Goal: Information Seeking & Learning: Understand process/instructions

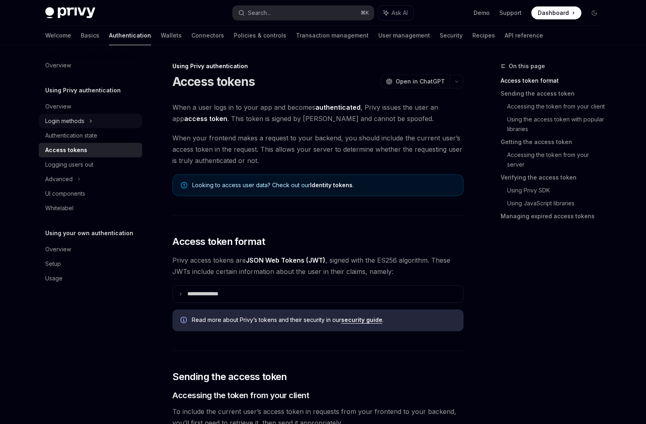
click at [88, 119] on div "Login methods" at bounding box center [90, 121] width 103 height 15
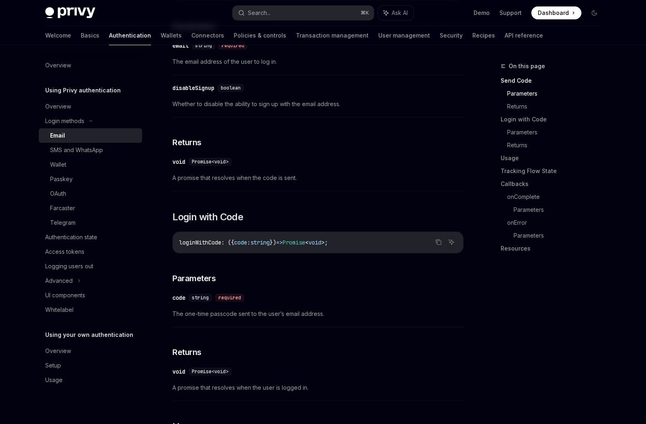
scroll to position [332, 0]
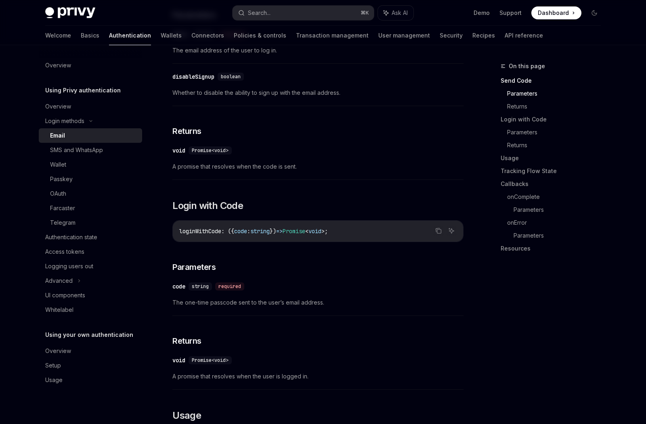
click at [213, 228] on span "loginWithCode" at bounding box center [200, 231] width 42 height 7
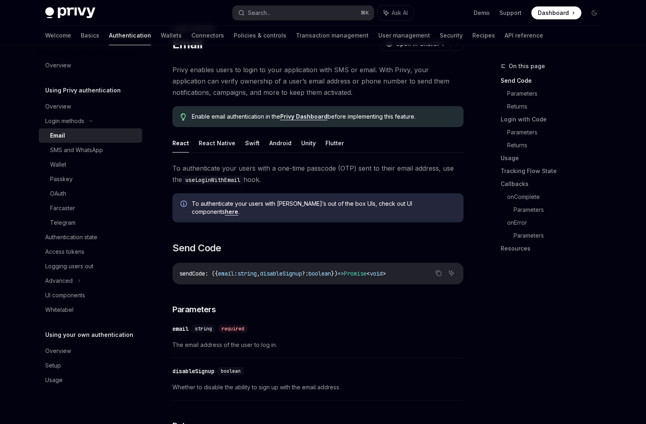
scroll to position [37, 0]
click at [222, 147] on button "React Native" at bounding box center [217, 143] width 37 height 19
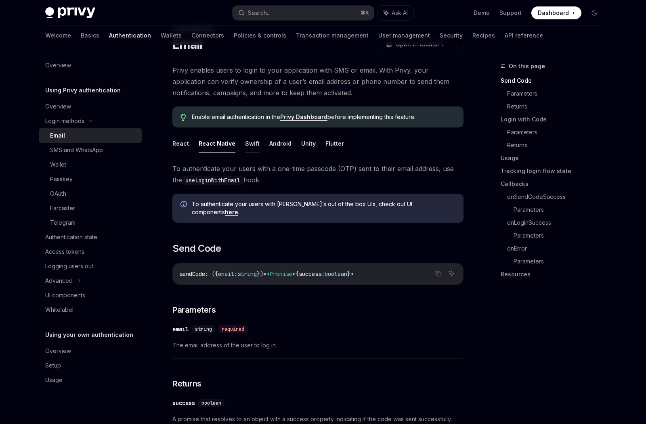
click at [253, 147] on button "Swift" at bounding box center [252, 143] width 15 height 19
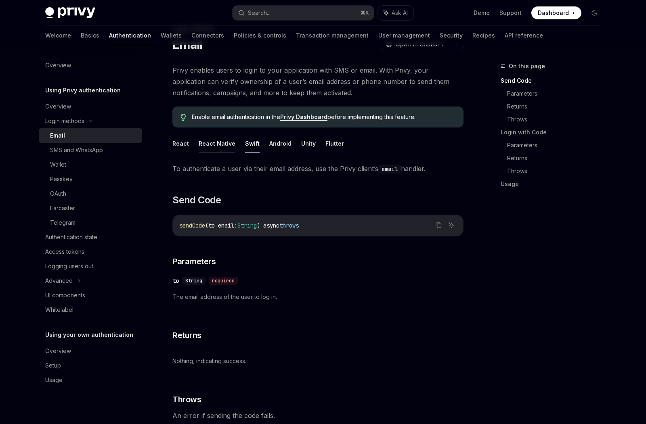
click at [221, 145] on button "React Native" at bounding box center [217, 143] width 37 height 19
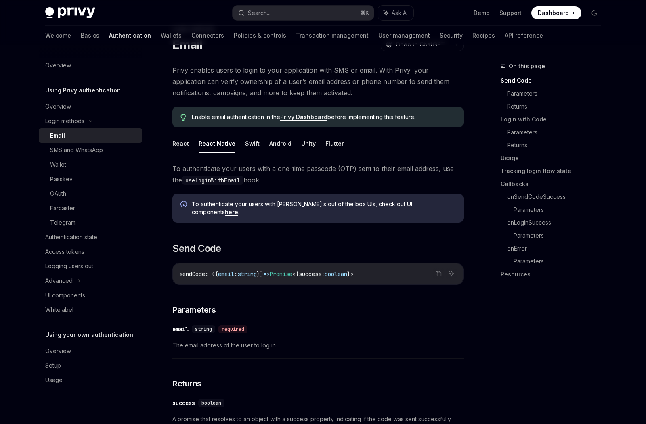
click at [194, 145] on ul "React React Native Swift Android Unity Flutter" at bounding box center [317, 143] width 291 height 19
click at [184, 145] on button "React" at bounding box center [180, 143] width 17 height 19
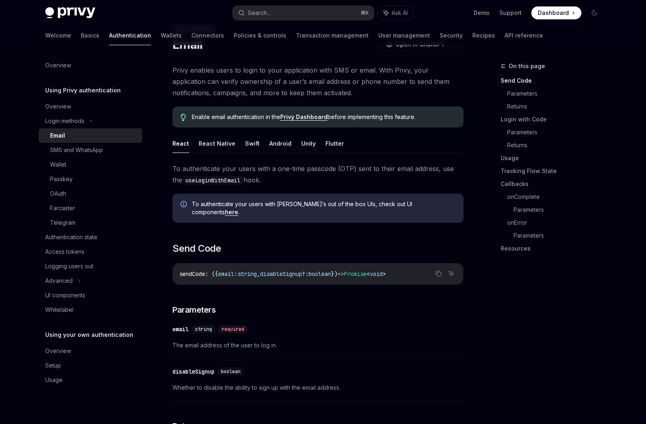
click at [209, 147] on button "React Native" at bounding box center [217, 143] width 37 height 19
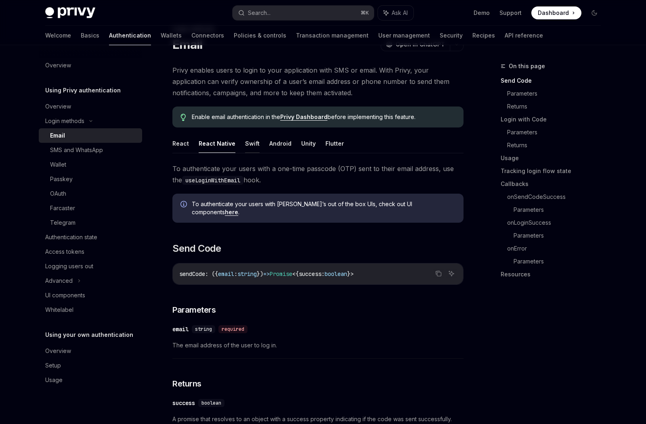
click at [245, 148] on button "Swift" at bounding box center [252, 143] width 15 height 19
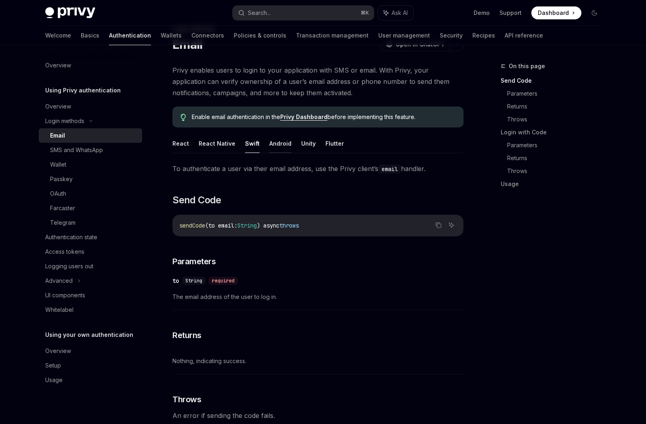
click at [282, 149] on button "Android" at bounding box center [280, 143] width 22 height 19
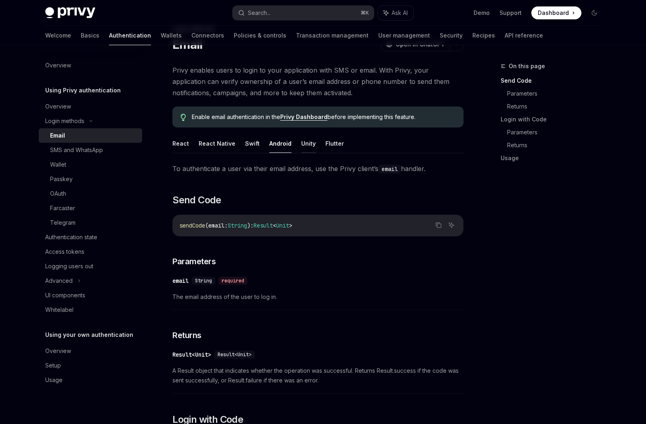
click at [308, 150] on button "Unity" at bounding box center [308, 143] width 15 height 19
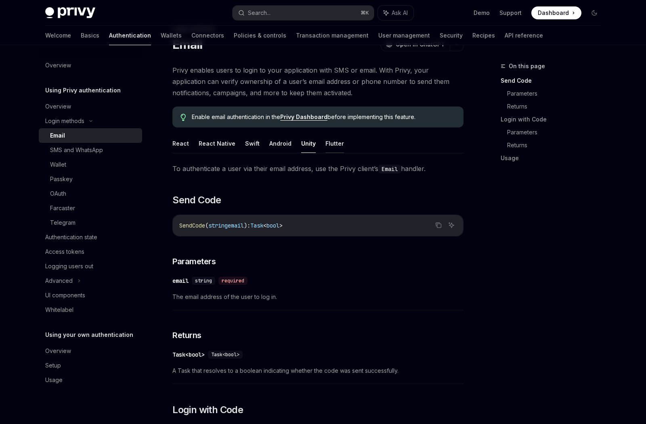
click at [329, 147] on button "Flutter" at bounding box center [334, 143] width 19 height 19
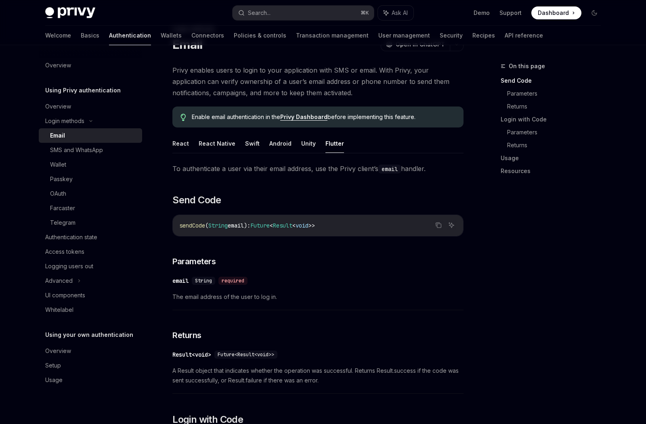
click at [263, 147] on ul "React React Native Swift Android Unity Flutter" at bounding box center [317, 143] width 291 height 19
click at [239, 146] on ul "React React Native Swift Android Unity Flutter" at bounding box center [317, 143] width 291 height 19
click at [213, 145] on button "React Native" at bounding box center [217, 143] width 37 height 19
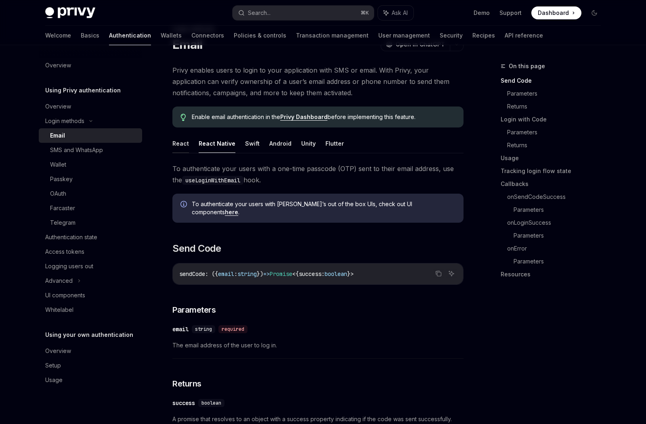
click at [186, 143] on button "React" at bounding box center [180, 143] width 17 height 19
type textarea "*"
